Goal: Task Accomplishment & Management: Complete application form

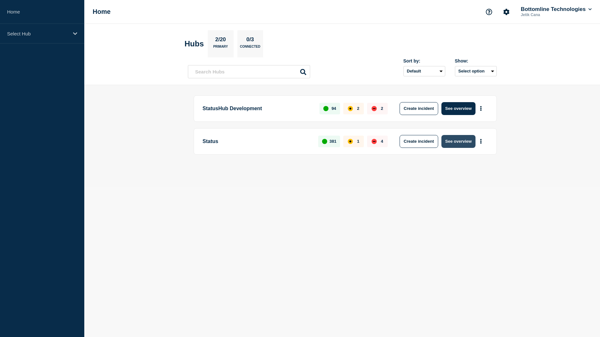
click at [453, 137] on button "See overview" at bounding box center [459, 141] width 34 height 13
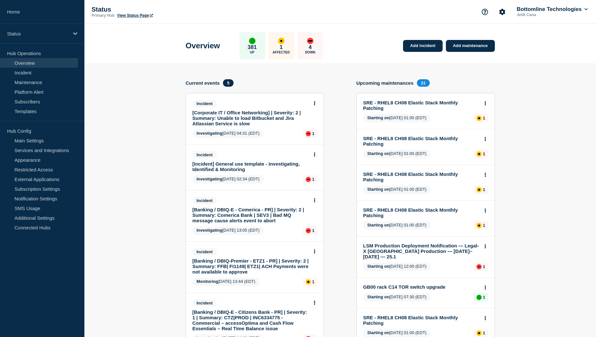
click at [249, 162] on link "[Incident] General use template - Investigating, Identified & Monitoring" at bounding box center [250, 166] width 116 height 11
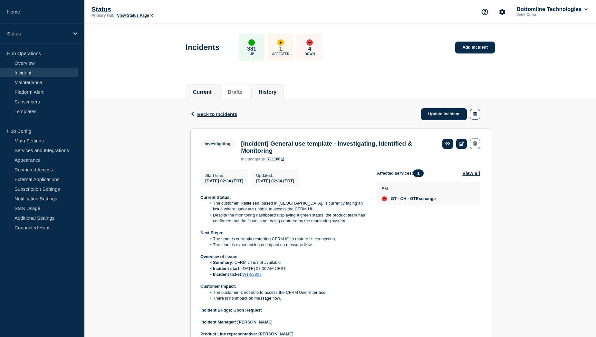
click at [276, 92] on button "History" at bounding box center [268, 92] width 18 height 6
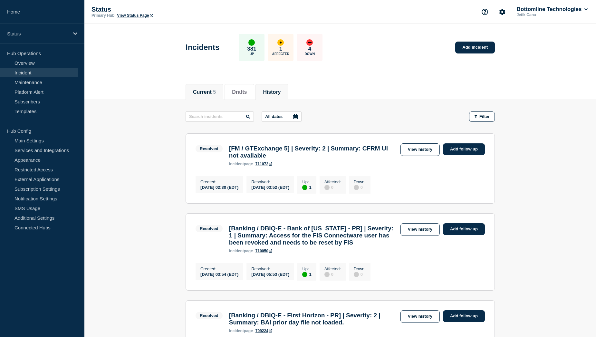
click at [197, 84] on li "Current 5" at bounding box center [204, 92] width 38 height 16
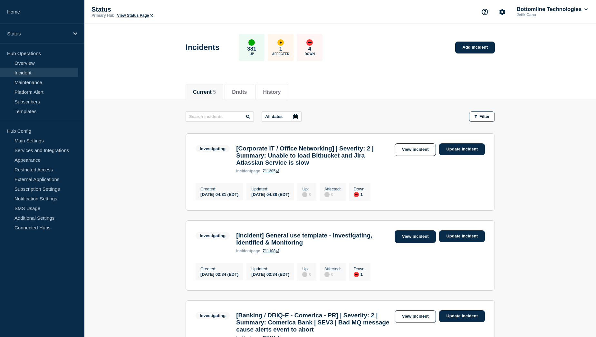
click at [406, 243] on link "View incident" at bounding box center [415, 236] width 42 height 13
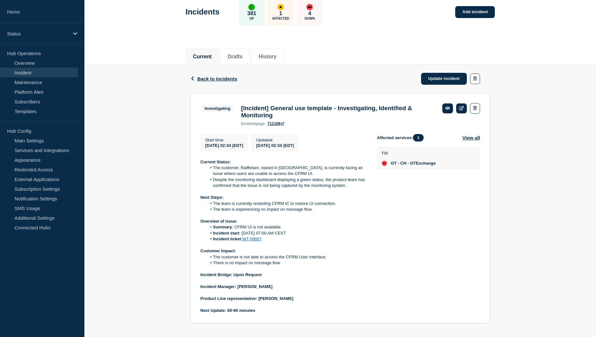
scroll to position [45, 0]
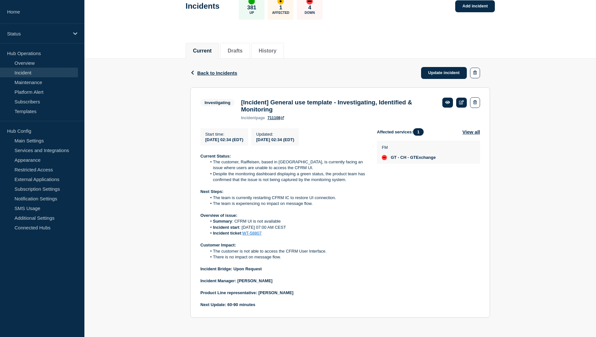
click at [209, 48] on button "Current" at bounding box center [202, 51] width 19 height 6
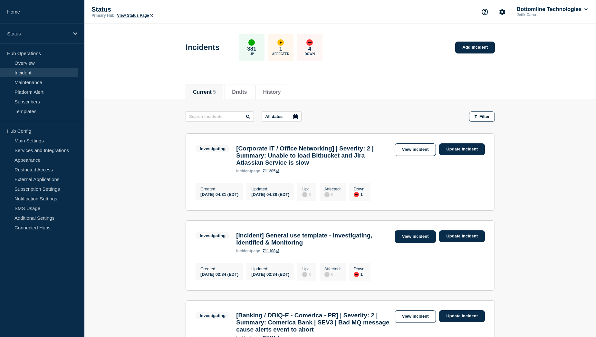
click at [405, 241] on link "View incident" at bounding box center [415, 236] width 42 height 13
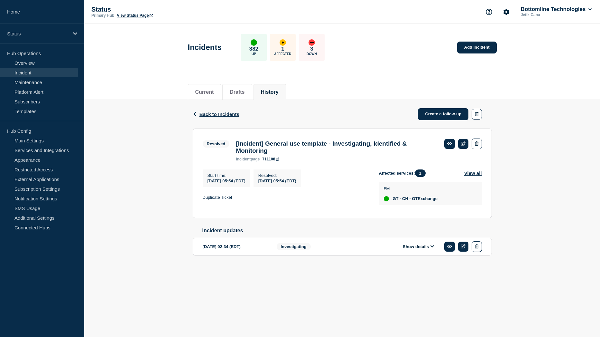
click at [423, 249] on button "Show details" at bounding box center [418, 246] width 35 height 5
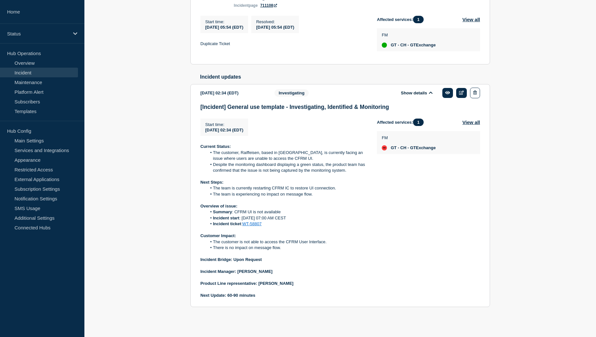
scroll to position [160, 0]
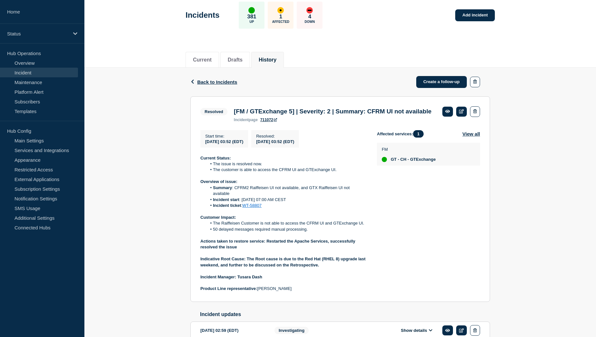
scroll to position [64, 0]
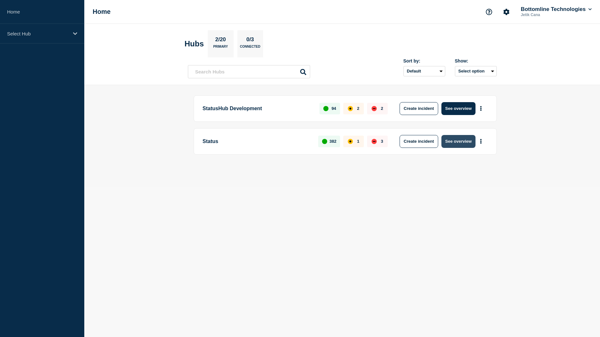
click at [458, 143] on button "See overview" at bounding box center [459, 141] width 34 height 13
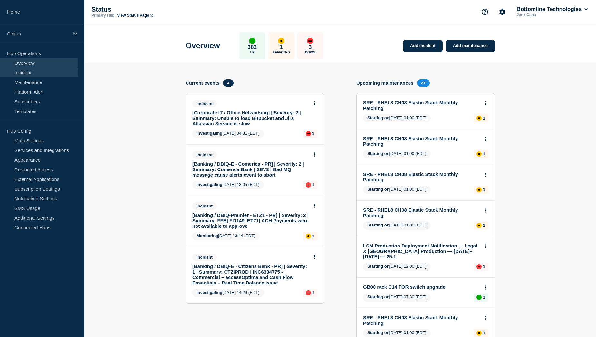
click at [34, 74] on link "Incident" at bounding box center [39, 73] width 78 height 10
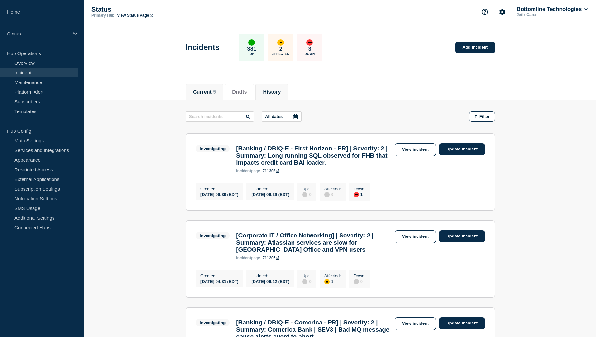
click at [278, 93] on button "History" at bounding box center [272, 92] width 18 height 6
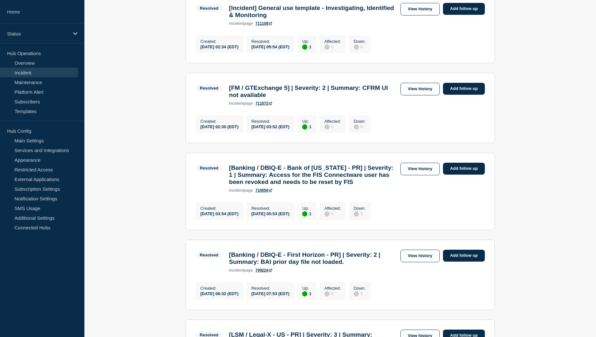
scroll to position [290, 0]
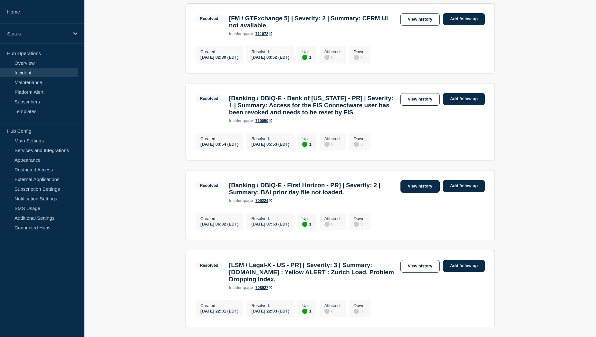
click at [421, 193] on link "View history" at bounding box center [419, 186] width 39 height 13
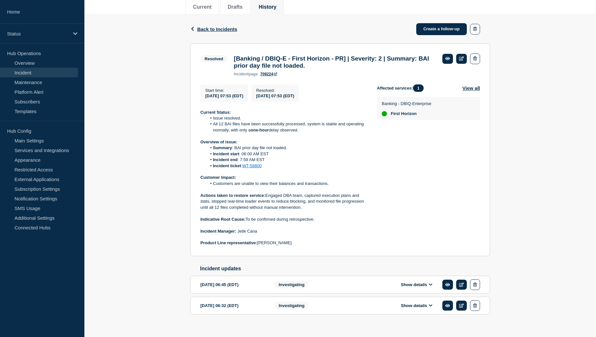
scroll to position [97, 0]
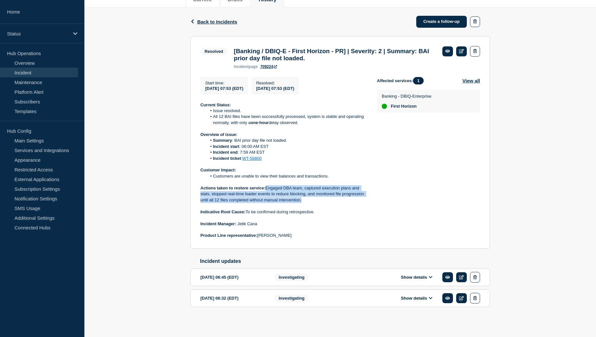
drag, startPoint x: 266, startPoint y: 186, endPoint x: 309, endPoint y: 199, distance: 44.9
click at [309, 199] on p "Actions taken to restore service: Engaged DBA team, captured execution plans an…" at bounding box center [283, 194] width 166 height 18
copy p "Engaged DBA team, captured execution plans and stats, stopped real-time loader …"
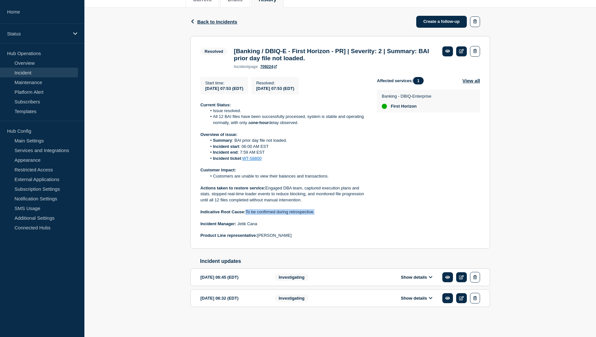
drag, startPoint x: 247, startPoint y: 210, endPoint x: 315, endPoint y: 211, distance: 68.3
click at [315, 211] on p "Indicative Root Cause: To be confirmed during retrospective." at bounding box center [283, 212] width 166 height 6
copy p "To be confirmed during retrospective."
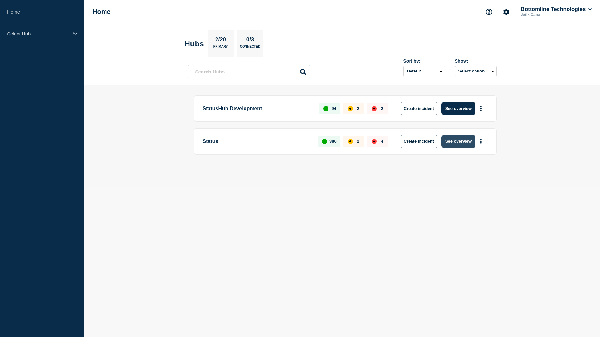
click at [455, 141] on button "See overview" at bounding box center [459, 141] width 34 height 13
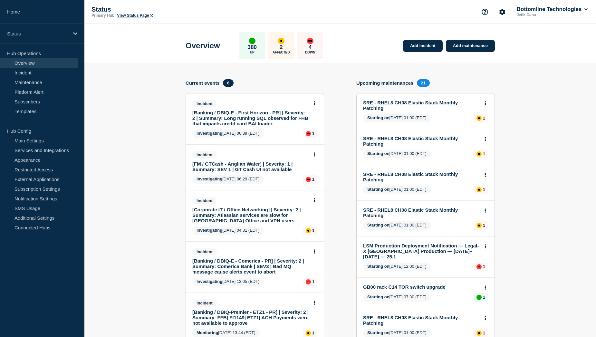
click at [278, 118] on link "[Banking / DBIQ-E - First Horizon - PR] | Severity: 2 | Summary: Long running S…" at bounding box center [250, 118] width 116 height 16
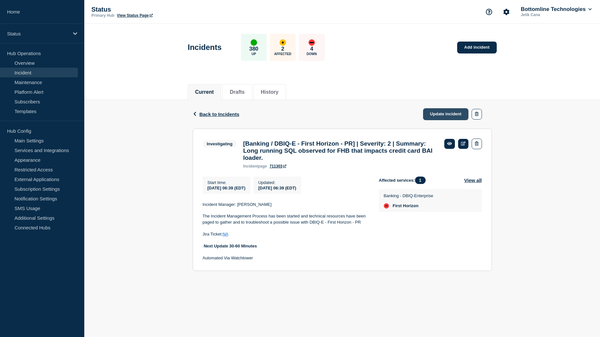
click at [441, 117] on link "Update incident" at bounding box center [446, 114] width 46 height 12
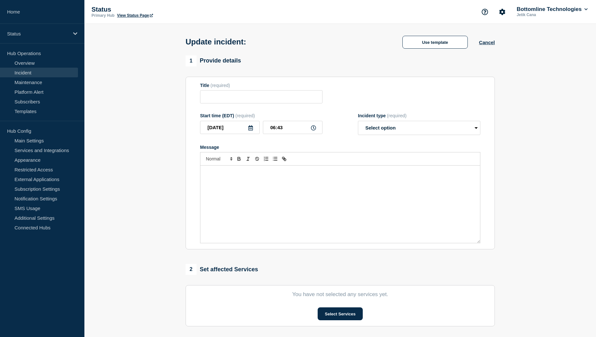
type input "[Banking / DBIQ-E - First Horizon - PR] | Severity: 2 | Summary: Long running S…"
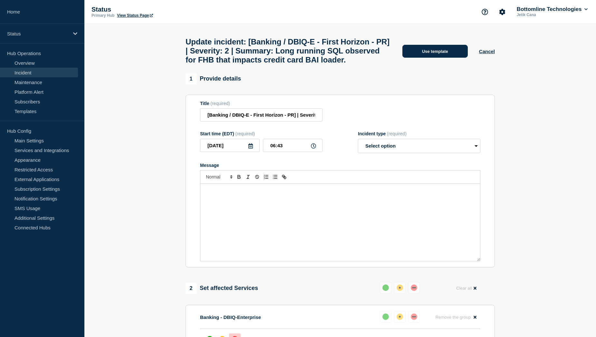
click at [436, 58] on button "Use template" at bounding box center [434, 51] width 65 height 13
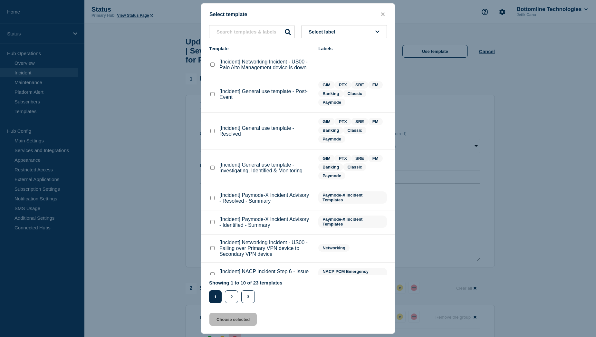
click at [212, 167] on checkbox"] "[Incident] General use template - Investigating, Identified & Monitoring checkb…" at bounding box center [212, 167] width 4 height 4
checkbox checkbox"] "true"
click at [228, 319] on button "Choose selected" at bounding box center [232, 319] width 47 height 13
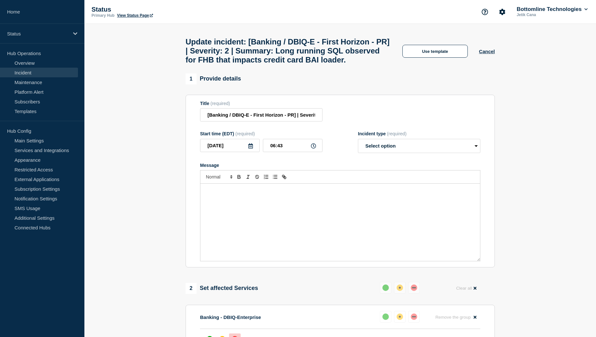
select select "investigating"
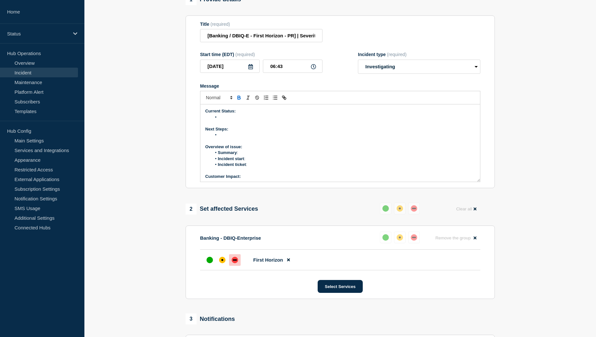
scroll to position [97, 0]
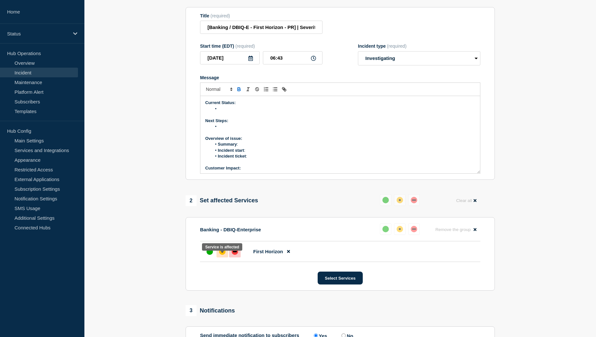
click at [226, 257] on div at bounding box center [222, 252] width 12 height 12
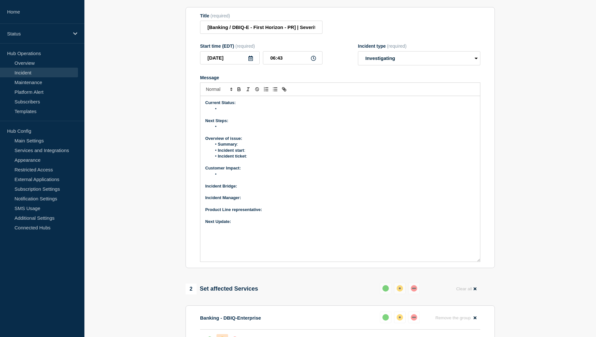
drag, startPoint x: 477, startPoint y: 178, endPoint x: 487, endPoint y: 268, distance: 90.0
click at [487, 268] on section "Title (required) [Banking / DBIQ-E - First Horizon - PR] | Severity: 2 | Summar…" at bounding box center [339, 137] width 309 height 261
click at [263, 219] on p "Message" at bounding box center [340, 216] width 270 height 6
click at [252, 224] on p "Next Update:" at bounding box center [340, 222] width 270 height 6
click at [278, 212] on p "Product Line representative:" at bounding box center [340, 210] width 270 height 6
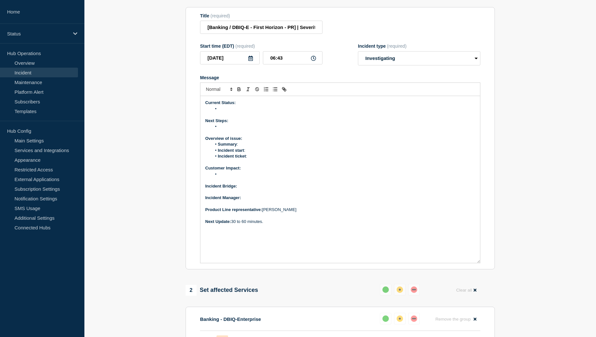
click at [267, 201] on p "Incident Manager:" at bounding box center [340, 198] width 270 height 6
click at [256, 189] on p "Incident Bridge:" at bounding box center [340, 186] width 270 height 6
click at [229, 177] on li "Message" at bounding box center [344, 174] width 264 height 6
drag, startPoint x: 338, startPoint y: 182, endPoint x: 217, endPoint y: 180, distance: 121.7
click at [217, 177] on li "Customers currently unable to see transactions and balances ." at bounding box center [344, 174] width 264 height 6
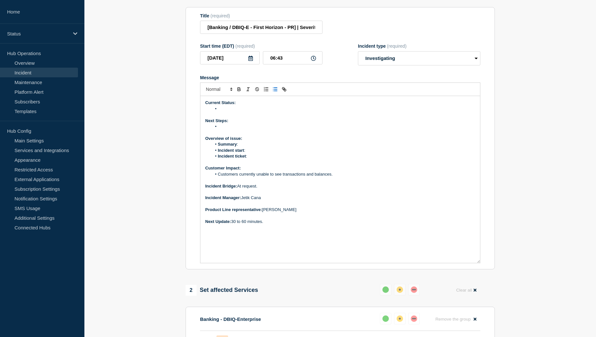
click at [264, 159] on li "Incident ticket :" at bounding box center [344, 156] width 264 height 6
drag, startPoint x: 268, startPoint y: 162, endPoint x: 249, endPoint y: 162, distance: 18.7
click at [249, 159] on li "Incident ticket : WT-58823" at bounding box center [344, 156] width 264 height 6
click at [285, 91] on icon "Toggle link" at bounding box center [285, 90] width 2 height 2
paste input "https://jira.bottomline.tech/browse/"
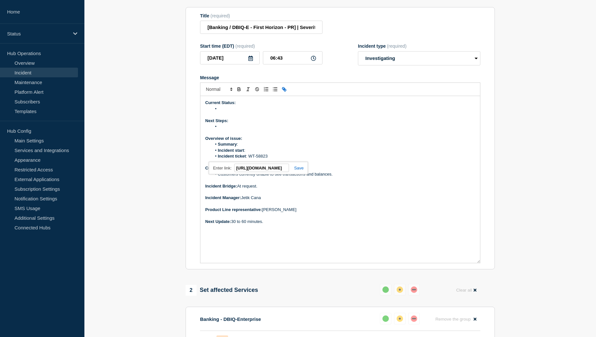
scroll to position [0, 38]
type input "https://jira.bottomline.tech/browse/WT-58823"
click at [301, 170] on link at bounding box center [296, 167] width 15 height 5
click at [254, 153] on li "Incident start :" at bounding box center [344, 150] width 264 height 6
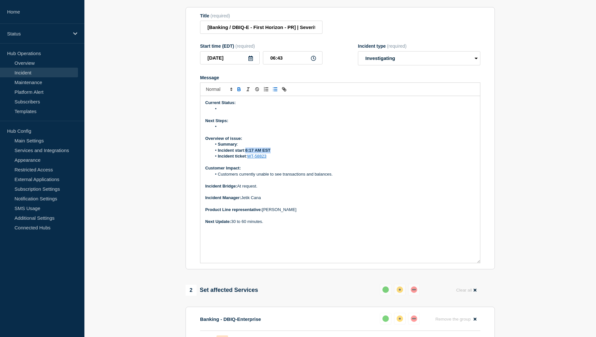
drag, startPoint x: 247, startPoint y: 156, endPoint x: 271, endPoint y: 156, distance: 24.1
click at [270, 153] on strong "6:17 AM EST" at bounding box center [257, 150] width 25 height 5
click at [247, 153] on li "Incident start : 6:17 AM EST" at bounding box center [344, 150] width 264 height 6
click at [226, 112] on li "Message" at bounding box center [344, 109] width 264 height 6
click at [237, 112] on li "Message" at bounding box center [344, 109] width 264 height 6
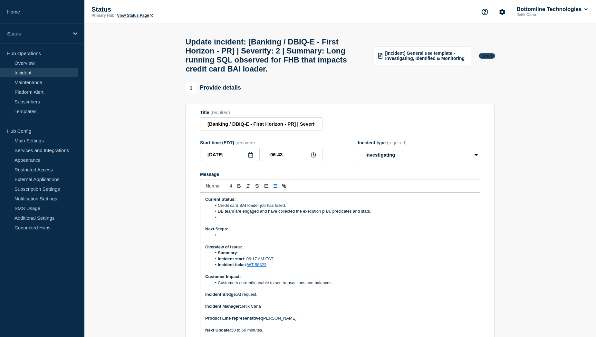
click at [489, 59] on button "Cancel" at bounding box center [487, 55] width 16 height 5
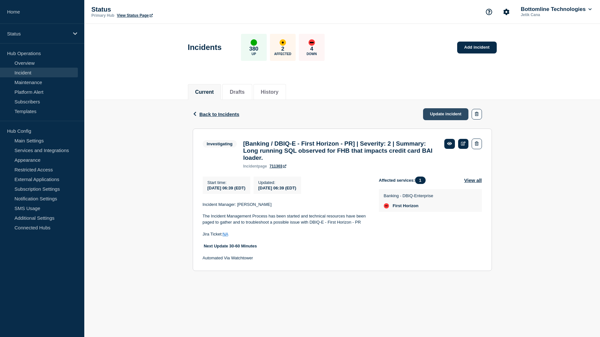
click at [441, 112] on link "Update incident" at bounding box center [446, 114] width 46 height 12
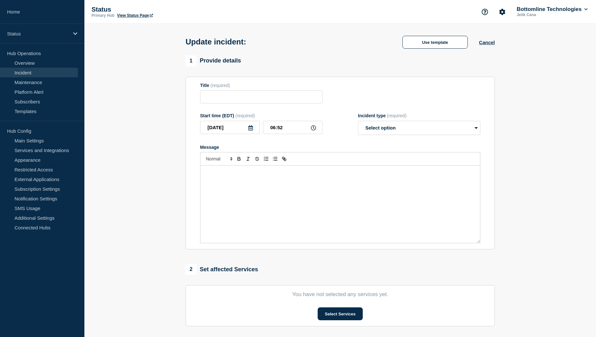
type input "[Banking / DBIQ-E - First Horizon - PR] | Severity: 2 | Summary: Long running S…"
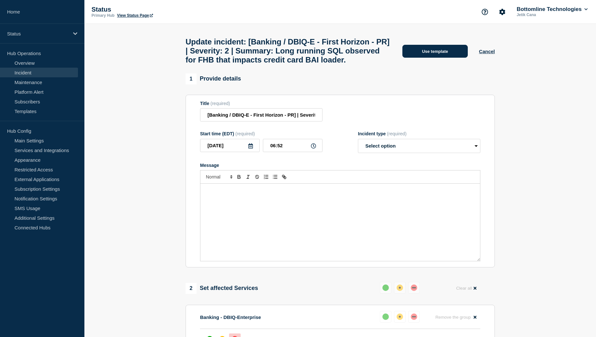
click at [432, 54] on button "Use template" at bounding box center [434, 51] width 65 height 13
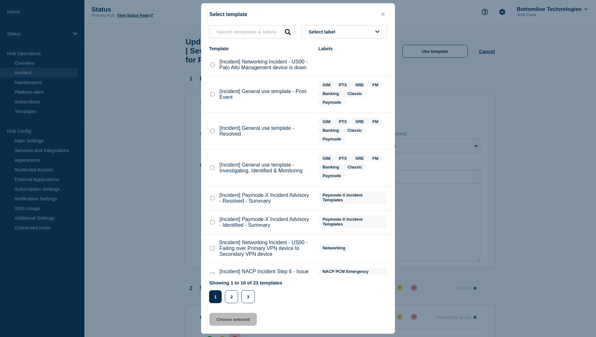
click at [213, 132] on checkbox"] "[Incident] General use template - Resolved checkbox" at bounding box center [212, 131] width 4 height 4
checkbox checkbox"] "true"
click at [243, 324] on button "Choose selected" at bounding box center [232, 319] width 47 height 13
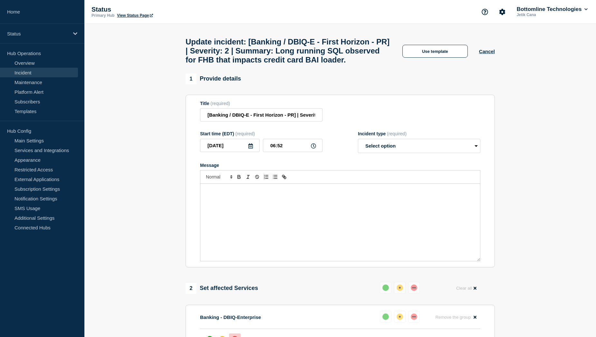
select select "resolved"
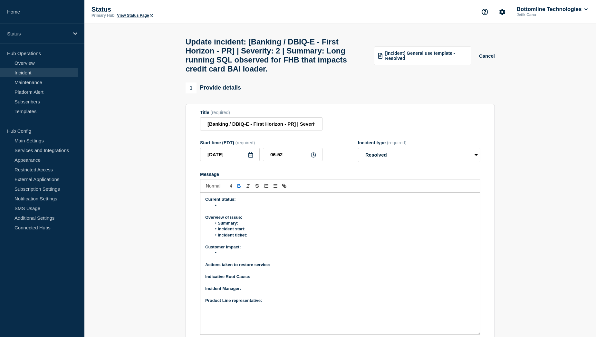
drag, startPoint x: 479, startPoint y: 273, endPoint x: 487, endPoint y: 337, distance: 64.8
click at [487, 336] on html "Home Status Hub Operations Overview Incident Maintenance Platform Alert Subscri…" at bounding box center [298, 168] width 596 height 337
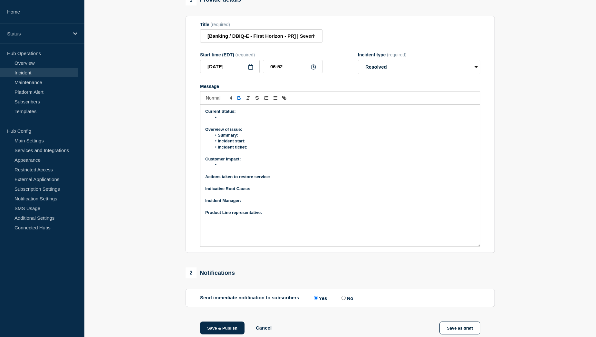
scroll to position [97, 0]
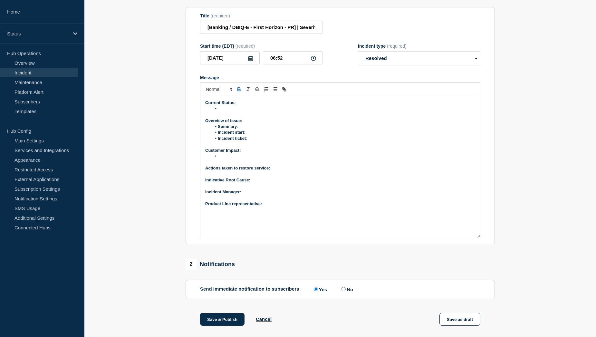
click at [272, 207] on p "Product Line representative:" at bounding box center [340, 204] width 270 height 6
click at [252, 195] on p "﻿Incident Manager:" at bounding box center [340, 192] width 270 height 6
click at [257, 141] on li "Incident ticket :" at bounding box center [344, 139] width 264 height 6
drag, startPoint x: 268, startPoint y: 145, endPoint x: 249, endPoint y: 143, distance: 18.7
click at [249, 141] on li "Incident ticket : WT-58823" at bounding box center [344, 139] width 264 height 6
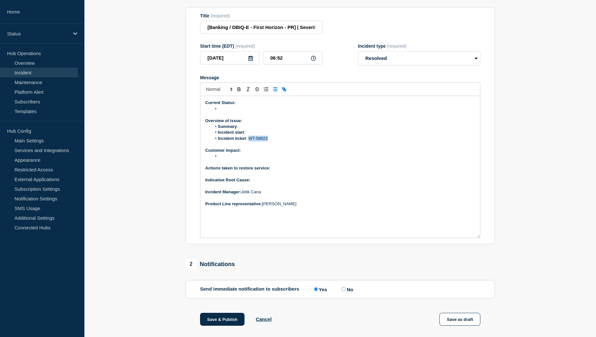
click at [286, 92] on icon "Toggle link" at bounding box center [284, 89] width 6 height 6
paste input "https://jira.bottomline.tech/browse/"
type input "https://jira.bottomline.tech/browse/WT-58823"
click at [296, 152] on link at bounding box center [296, 149] width 15 height 5
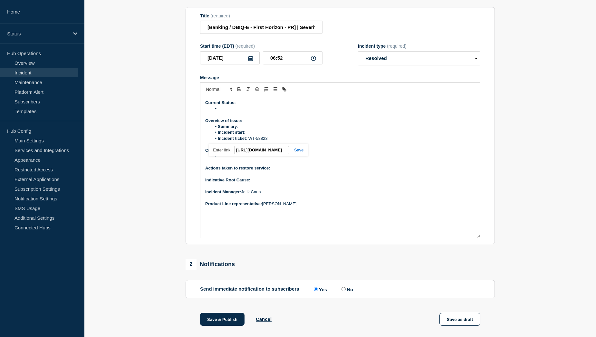
scroll to position [0, 0]
click at [262, 135] on li "Incident start :" at bounding box center [344, 132] width 264 height 6
drag, startPoint x: 247, startPoint y: 138, endPoint x: 275, endPoint y: 138, distance: 28.0
click at [275, 135] on li "Incident start : 06:17 AM EST" at bounding box center [344, 132] width 264 height 6
click at [246, 129] on li "Summary :" at bounding box center [344, 127] width 264 height 6
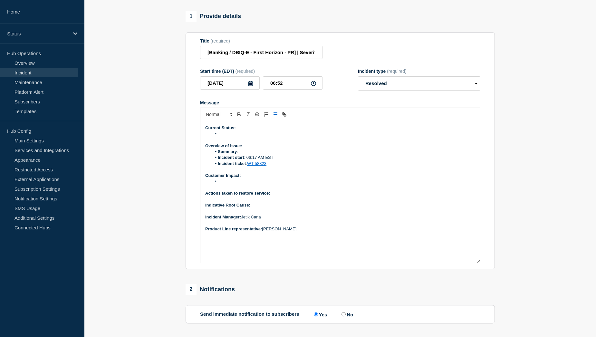
scroll to position [32, 0]
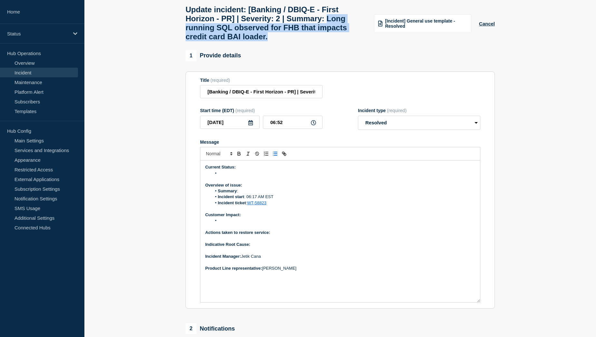
drag, startPoint x: 345, startPoint y: 20, endPoint x: 319, endPoint y: 40, distance: 33.2
click at [319, 40] on h1 "Update incident: [Banking / DBIQ-E - First Horizon - PR] | Severity: 2 | Summar…" at bounding box center [275, 23] width 181 height 36
copy h1 "Long running SQL observed for FHB that impacts credit card BAI loader."
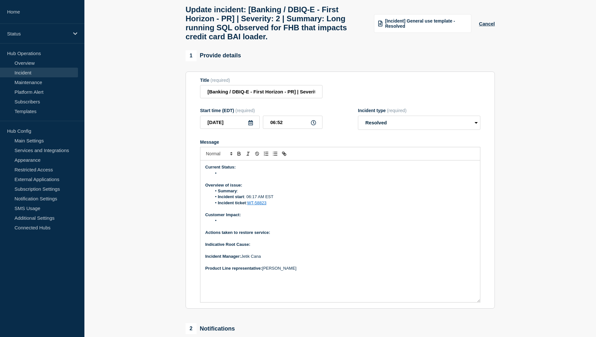
click at [251, 194] on li "Summary :" at bounding box center [344, 191] width 264 height 6
click at [234, 176] on li "Message" at bounding box center [344, 173] width 264 height 6
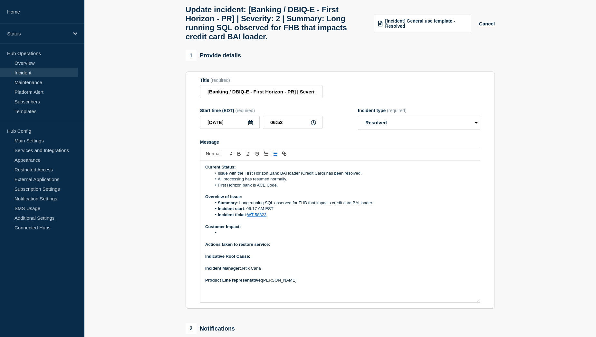
click at [268, 188] on li "First Horizon bank is ACE Code." at bounding box center [344, 185] width 264 height 6
click at [286, 188] on li "First Horizon bank is Code Ace." at bounding box center [344, 185] width 264 height 6
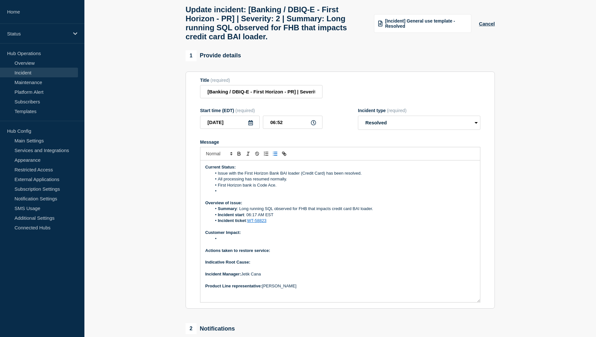
click at [228, 241] on li "Message" at bounding box center [344, 239] width 264 height 6
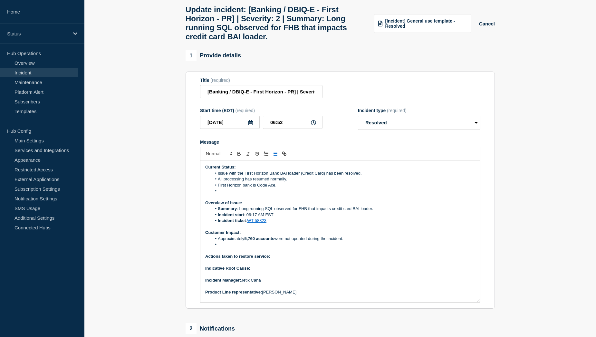
click at [230, 247] on li "Message" at bounding box center [344, 244] width 264 height 6
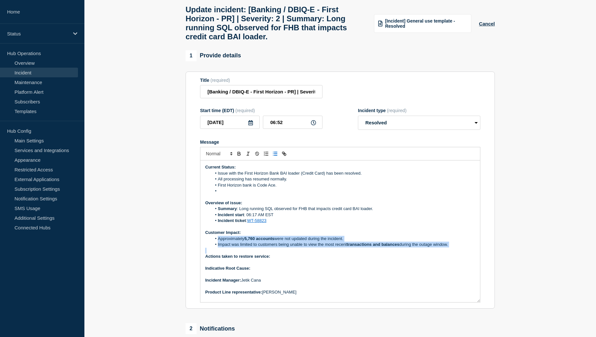
drag, startPoint x: 219, startPoint y: 245, endPoint x: 447, endPoint y: 256, distance: 227.9
click at [447, 256] on div "Current Status: Issue with the First Horizon Bank BAI loader (Credit Card) has …" at bounding box center [339, 231] width 279 height 142
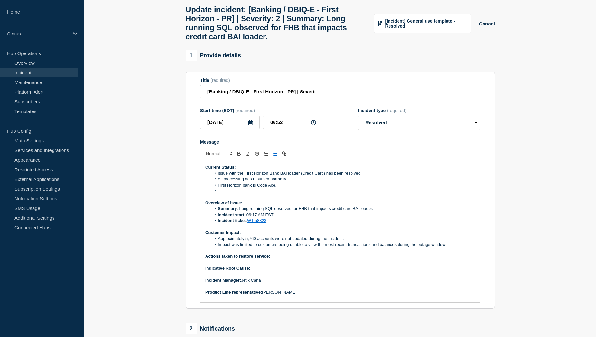
click at [319, 247] on li "Impact was limited to customers being unable to view the most recent transactio…" at bounding box center [344, 244] width 264 height 6
click at [224, 194] on li "Message" at bounding box center [344, 191] width 264 height 6
click at [236, 194] on li "Message" at bounding box center [344, 191] width 264 height 6
drag, startPoint x: 383, startPoint y: 198, endPoint x: 219, endPoint y: 198, distance: 164.5
click at [219, 194] on li "DBAs gathered execution plan, predicates, and stats to assess the failing merge…" at bounding box center [344, 191] width 264 height 6
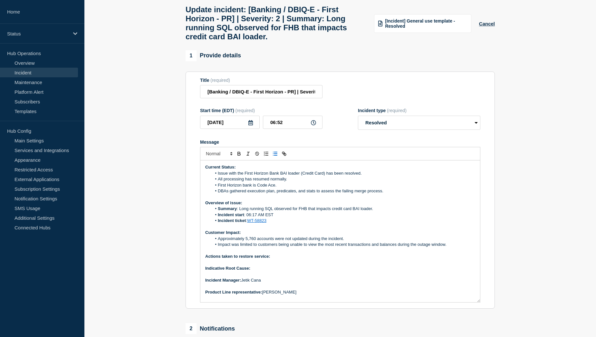
click at [268, 194] on li "DBAs gathered execution plan, predicates, and stats to assess the failing merge…" at bounding box center [344, 191] width 264 height 6
click at [280, 259] on p "Actions taken to restore service:" at bounding box center [340, 256] width 270 height 6
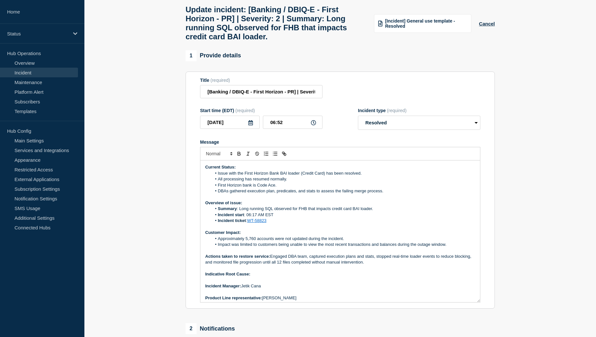
click at [298, 265] on p "Actions taken to restore service: Engaged DBA team, captured execution plans an…" at bounding box center [340, 259] width 270 height 12
drag, startPoint x: 384, startPoint y: 198, endPoint x: 255, endPoint y: 201, distance: 129.5
click at [255, 201] on div "Current Status: Issue with the First Horizon Bank BAI loader (Credit Card) has …" at bounding box center [339, 231] width 279 height 142
drag, startPoint x: 384, startPoint y: 197, endPoint x: 306, endPoint y: 196, distance: 78.6
click at [306, 194] on li "DBAs gathered execution plan, predicates, and stats to assess the failing merge…" at bounding box center [344, 191] width 264 height 6
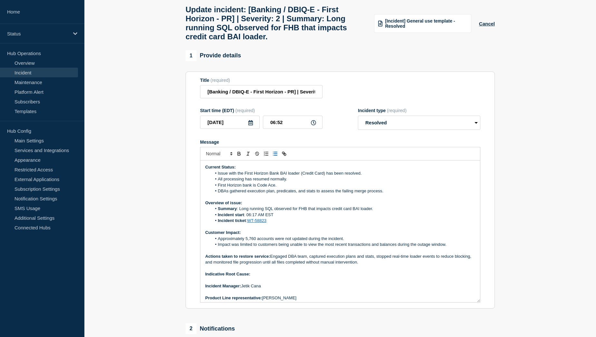
click at [306, 194] on li "DBAs gathered execution plan, predicates, and stats to assess the failing merge…" at bounding box center [344, 191] width 264 height 6
click at [383, 194] on li "DBAs gathered execution plan, predicates, and stats to assess the failing merge…" at bounding box center [344, 191] width 264 height 6
drag, startPoint x: 383, startPoint y: 196, endPoint x: 221, endPoint y: 196, distance: 162.2
click at [221, 194] on li "DBAs gathered execution plan, predicates, and stats to assess the failing merge…" at bounding box center [344, 191] width 264 height 6
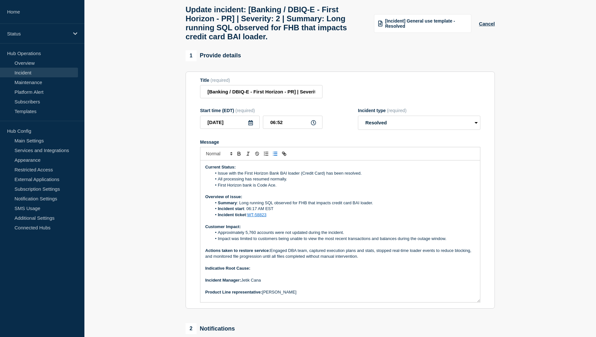
click at [260, 271] on p "Indicative Root Cause:" at bounding box center [340, 268] width 270 height 6
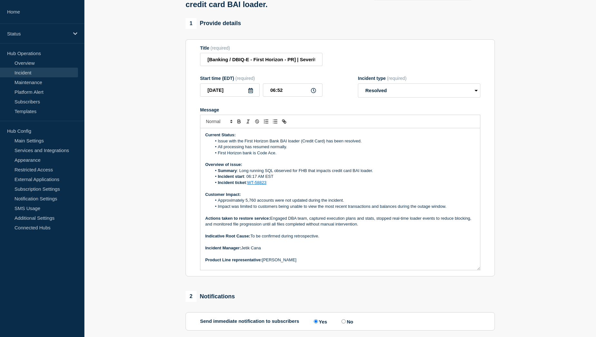
click at [473, 225] on p "Actions taken to restore service: Engaged DBA team, captured execution plans an…" at bounding box center [340, 221] width 270 height 12
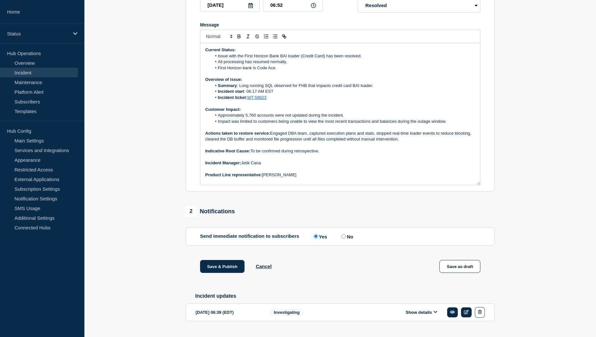
scroll to position [161, 0]
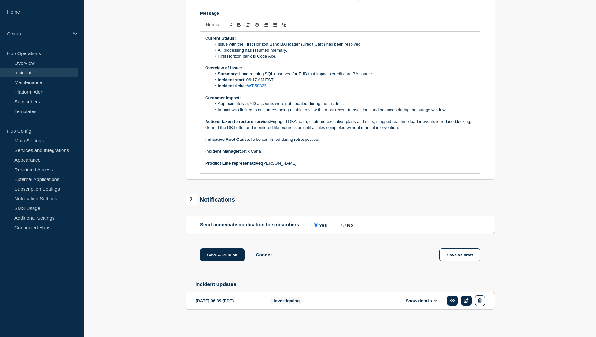
click at [279, 83] on li "Incident start : 06:17 AM EST" at bounding box center [344, 80] width 264 height 6
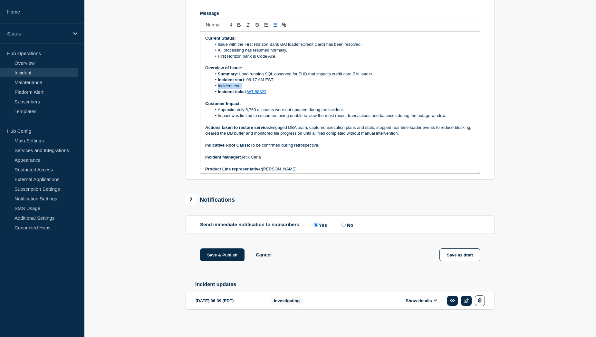
drag, startPoint x: 217, startPoint y: 92, endPoint x: 241, endPoint y: 92, distance: 23.8
click at [241, 89] on li "Incident end:" at bounding box center [344, 86] width 264 height 6
click at [257, 89] on li "Incident end:" at bounding box center [344, 86] width 264 height 6
drag, startPoint x: 255, startPoint y: 92, endPoint x: 251, endPoint y: 91, distance: 3.6
click at [251, 89] on li "Incident end: 06:50 AM EST" at bounding box center [344, 86] width 264 height 6
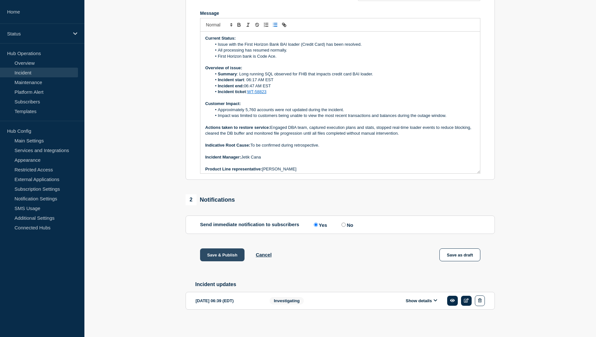
click at [214, 261] on button "Save & Publish" at bounding box center [222, 254] width 44 height 13
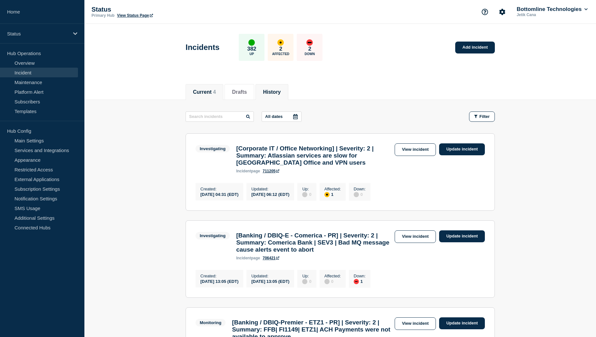
click at [276, 93] on button "History" at bounding box center [272, 92] width 18 height 6
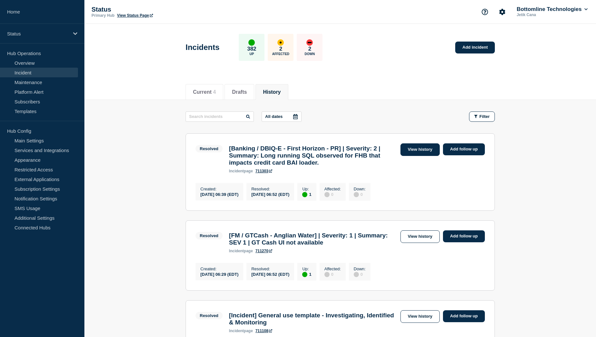
click at [402, 151] on link "View history" at bounding box center [419, 149] width 39 height 13
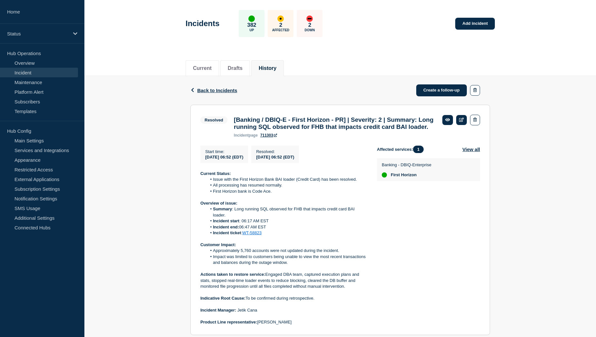
scroll to position [97, 0]
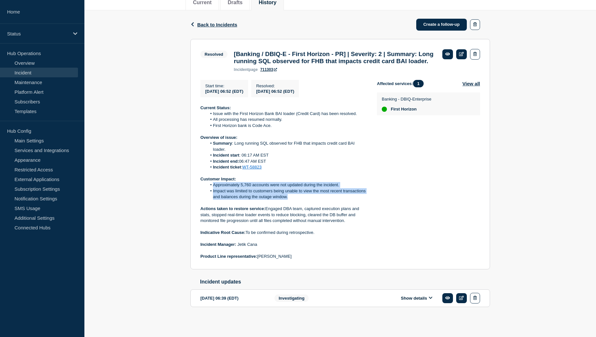
drag, startPoint x: 212, startPoint y: 190, endPoint x: 292, endPoint y: 200, distance: 81.5
click at [292, 200] on ol "Approximately 5,760 accounts were not updated during the incident. Impact was l…" at bounding box center [283, 191] width 166 height 18
copy ol "Approximately 5,760 accounts were not updated during the incident. Impact was l…"
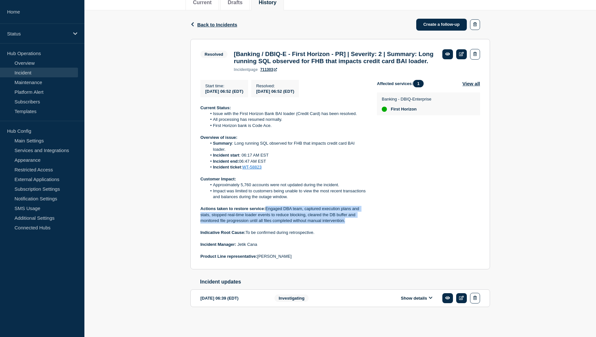
drag, startPoint x: 266, startPoint y: 213, endPoint x: 346, endPoint y: 228, distance: 81.2
click at [346, 223] on p "Actions taken to restore service: Engaged DBA team, captured execution plans an…" at bounding box center [283, 215] width 166 height 18
copy p "Engaged DBA team, captured execution plans and stats, stopped real-time loader …"
